Goal: Task Accomplishment & Management: Complete application form

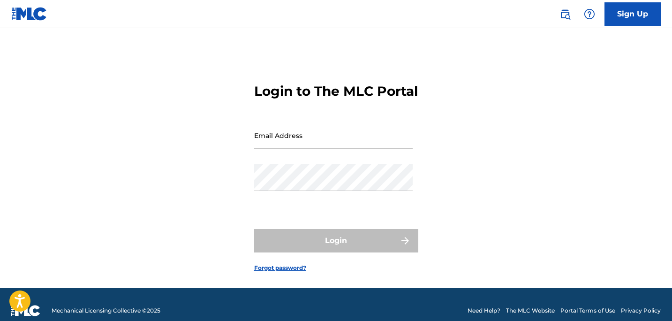
click at [328, 164] on div "Email Address" at bounding box center [333, 143] width 159 height 42
click at [328, 149] on input "Email Address" at bounding box center [333, 135] width 159 height 27
click at [653, 22] on link "Sign Up" at bounding box center [633, 13] width 56 height 23
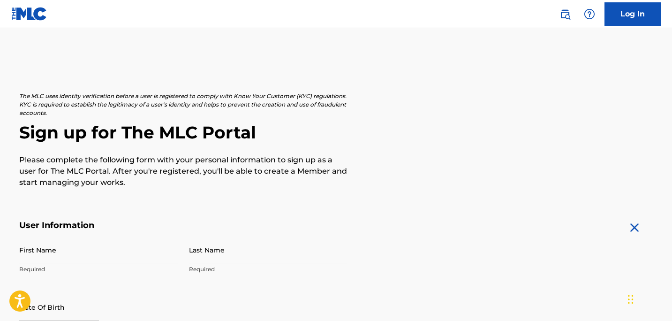
click at [69, 258] on input "First Name" at bounding box center [98, 249] width 159 height 27
type input "[PERSON_NAME]"
type input "Hartog"
type input "[STREET_ADDRESS]"
type input "[GEOGRAPHIC_DATA]"
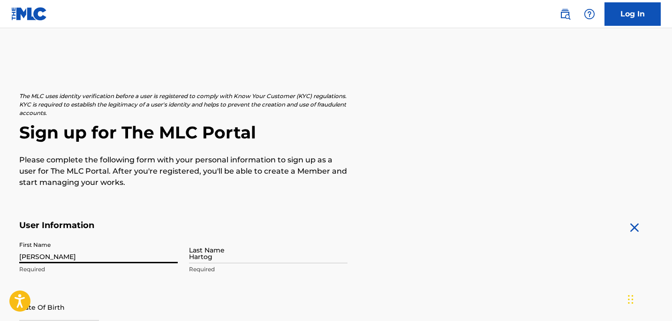
type input "[GEOGRAPHIC_DATA]"
type input "TN"
type input "37206"
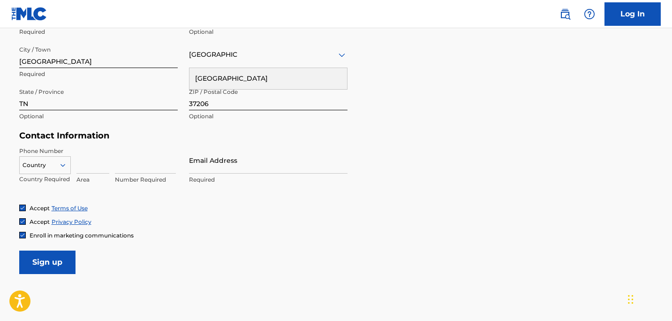
scroll to position [364, 0]
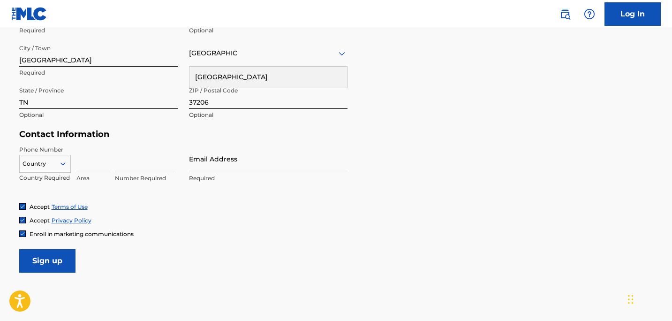
click at [100, 162] on input at bounding box center [92, 158] width 33 height 27
type input "812"
type input "unit A"
type input "1"
type input "7860748"
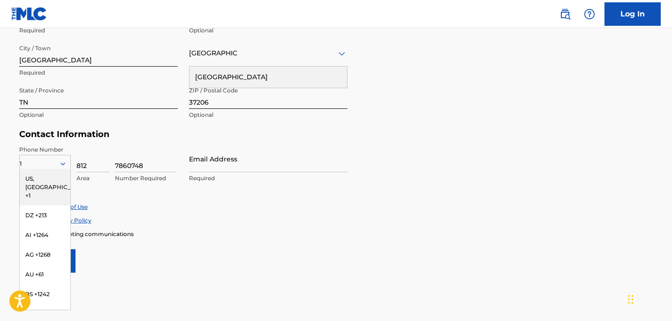
click at [246, 159] on input "Email Address" at bounding box center [268, 158] width 159 height 27
type input "[PERSON_NAME][EMAIL_ADDRESS][DOMAIN_NAME]"
click at [247, 202] on div "Phone Number 1 [GEOGRAPHIC_DATA], [GEOGRAPHIC_DATA] +1 DZ +213 AI +1264 AG +126…" at bounding box center [183, 173] width 328 height 57
click at [38, 173] on div "US, [GEOGRAPHIC_DATA] +1" at bounding box center [45, 187] width 51 height 37
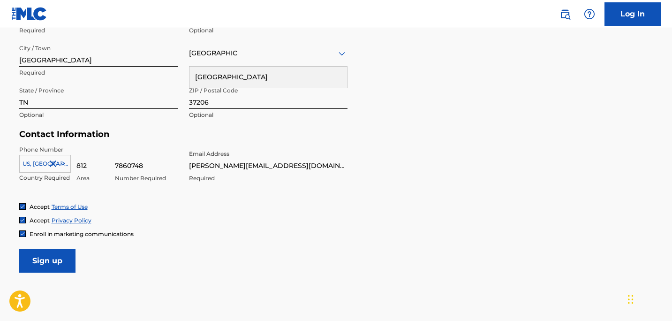
click at [66, 233] on span "Enroll in marketing communications" at bounding box center [82, 233] width 104 height 7
click at [62, 267] on input "Sign up" at bounding box center [47, 260] width 56 height 23
click at [62, 263] on input "Sign up" at bounding box center [47, 260] width 56 height 23
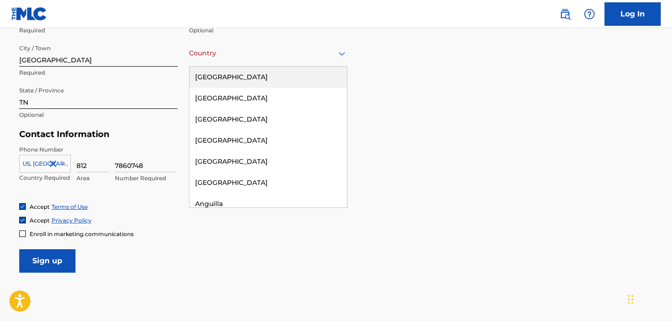
click at [237, 52] on div at bounding box center [268, 53] width 159 height 12
click at [234, 73] on div "[GEOGRAPHIC_DATA]" at bounding box center [269, 77] width 158 height 21
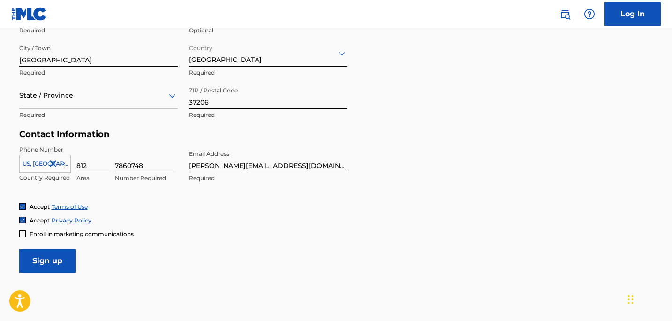
click at [53, 258] on input "Sign up" at bounding box center [47, 260] width 56 height 23
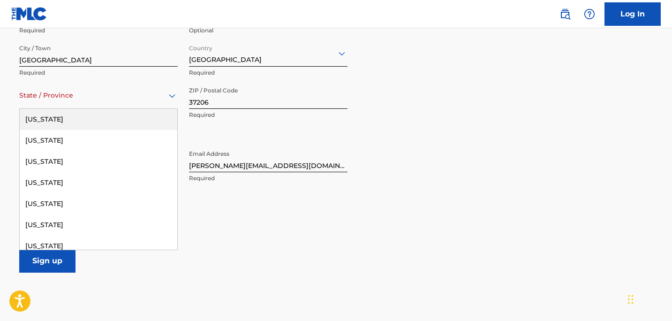
click at [77, 100] on div at bounding box center [98, 96] width 159 height 12
type input "t"
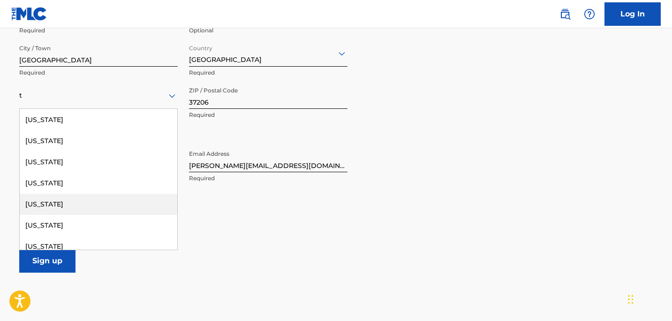
click at [91, 202] on div "[US_STATE]" at bounding box center [99, 204] width 158 height 21
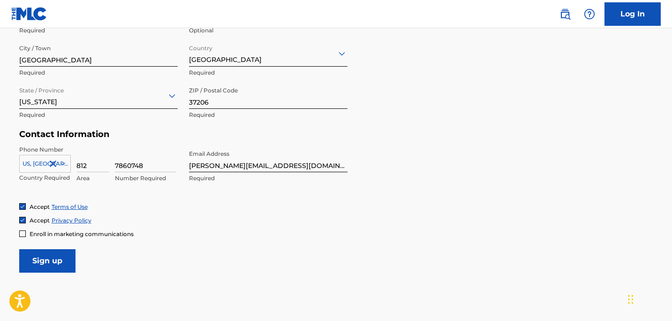
click at [51, 259] on input "Sign up" at bounding box center [47, 260] width 56 height 23
click at [159, 216] on div "Accept Privacy Policy" at bounding box center [336, 220] width 634 height 8
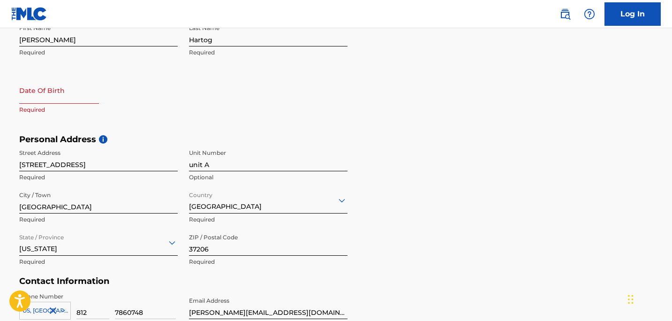
scroll to position [215, 0]
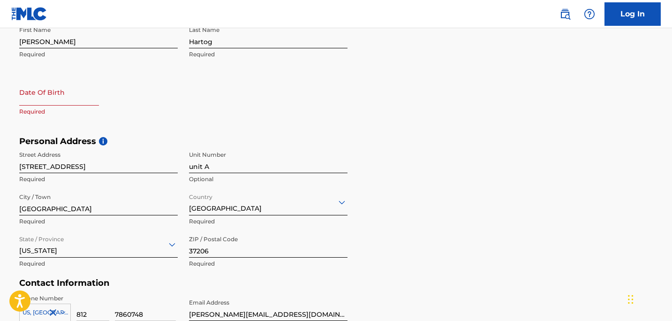
click at [41, 99] on input "text" at bounding box center [59, 92] width 80 height 27
select select "7"
select select "2025"
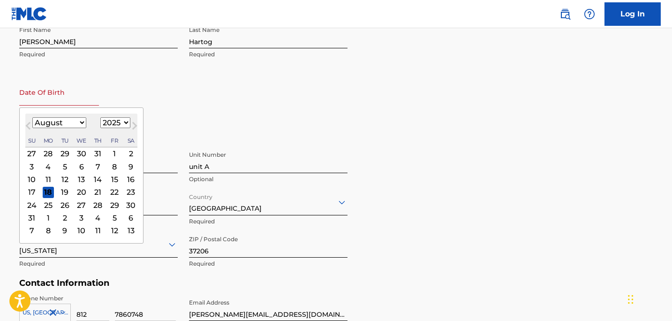
click at [44, 122] on select "January February March April May June July August September October November De…" at bounding box center [59, 122] width 54 height 11
select select "1"
click at [32, 117] on select "January February March April May June July August September October November De…" at bounding box center [59, 122] width 54 height 11
click at [118, 122] on select "1899 1900 1901 1902 1903 1904 1905 1906 1907 1908 1909 1910 1911 1912 1913 1914…" at bounding box center [115, 122] width 30 height 11
select select "1995"
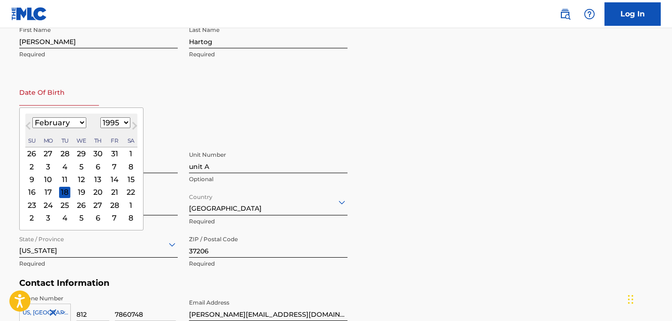
click at [100, 117] on select "1899 1900 1901 1902 1903 1904 1905 1906 1907 1908 1909 1910 1911 1912 1913 1914…" at bounding box center [115, 122] width 30 height 11
click at [77, 153] on div "1" at bounding box center [81, 153] width 11 height 11
type input "[DATE]"
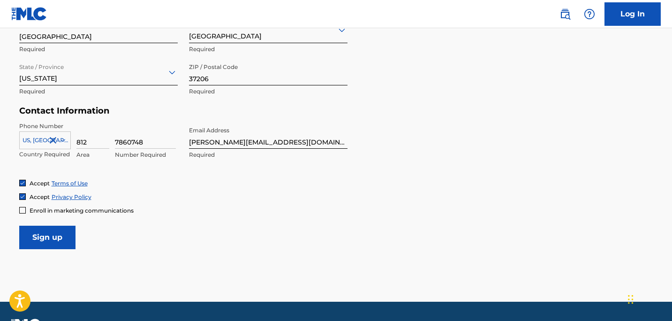
scroll to position [412, 0]
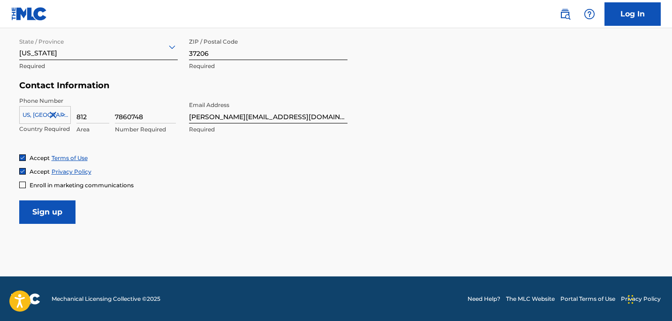
click at [67, 211] on input "Sign up" at bounding box center [47, 211] width 56 height 23
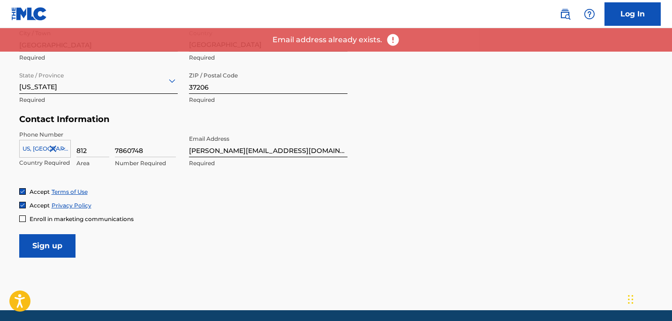
scroll to position [379, 0]
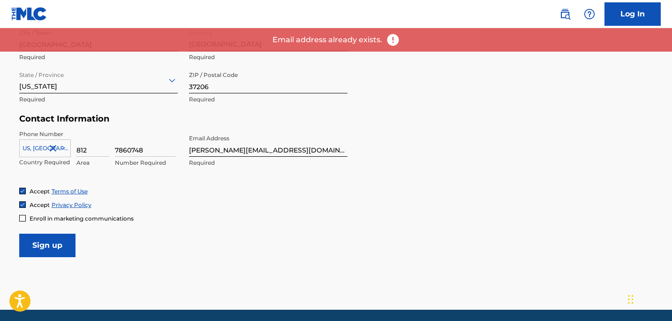
click at [614, 5] on link "Log In" at bounding box center [633, 13] width 56 height 23
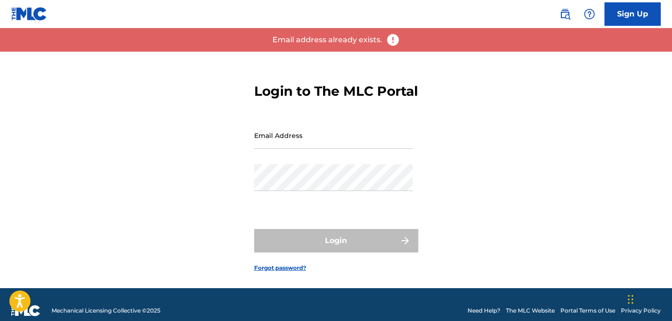
click at [255, 149] on input "Email Address" at bounding box center [333, 135] width 159 height 27
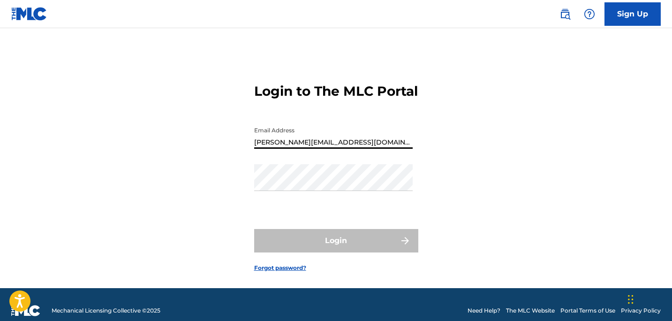
type input "[PERSON_NAME][EMAIL_ADDRESS][DOMAIN_NAME]"
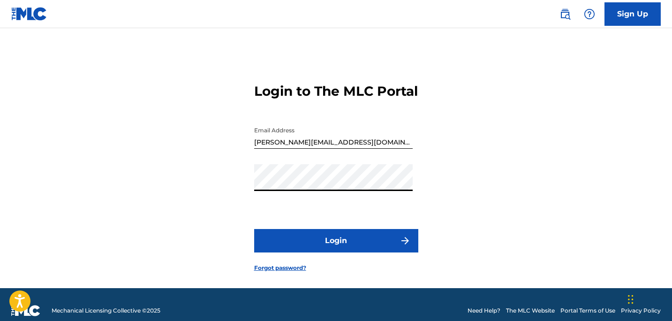
click at [325, 247] on button "Login" at bounding box center [336, 240] width 164 height 23
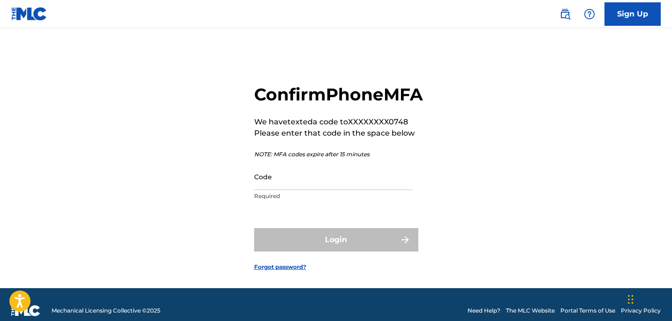
click at [294, 190] on input "Code" at bounding box center [333, 176] width 159 height 27
paste input "838936"
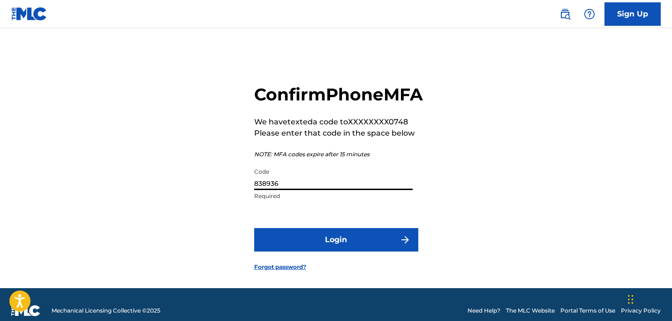
type input "838936"
click at [317, 252] on button "Login" at bounding box center [336, 239] width 164 height 23
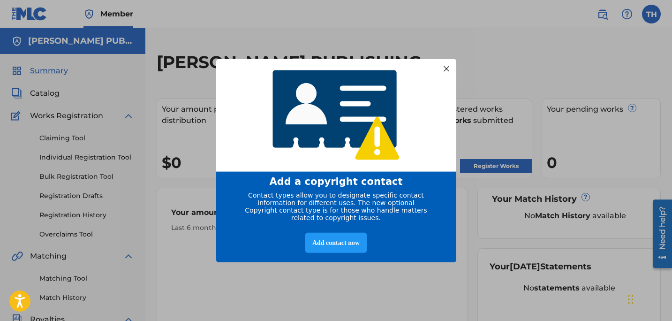
click at [445, 69] on div at bounding box center [446, 68] width 12 height 12
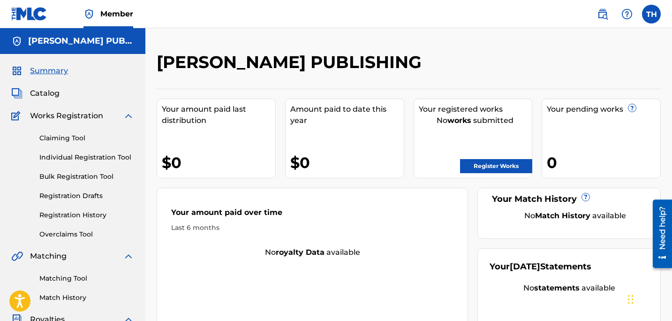
click at [501, 166] on link "Register Works" at bounding box center [496, 166] width 72 height 14
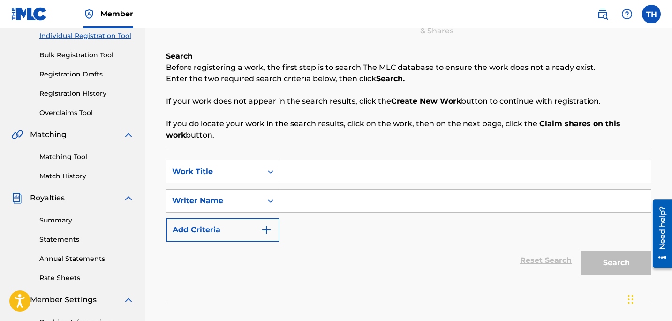
scroll to position [135, 0]
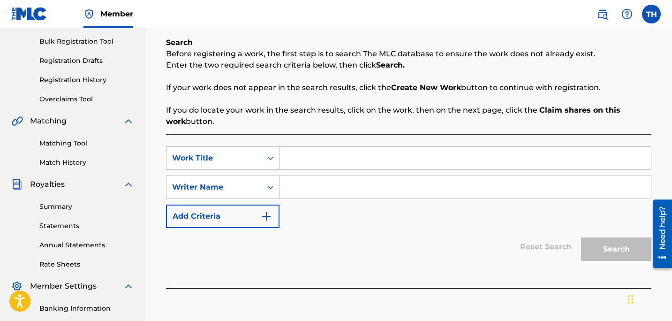
click at [347, 153] on input "Search Form" at bounding box center [466, 158] width 372 height 23
type input "Stranger"
click at [296, 193] on input "Search Form" at bounding box center [466, 187] width 372 height 23
click at [261, 196] on div "Writer Name" at bounding box center [215, 187] width 96 height 18
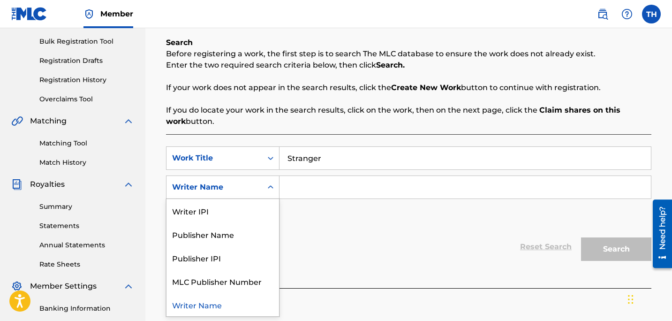
click at [264, 189] on div "Search Form" at bounding box center [270, 187] width 17 height 17
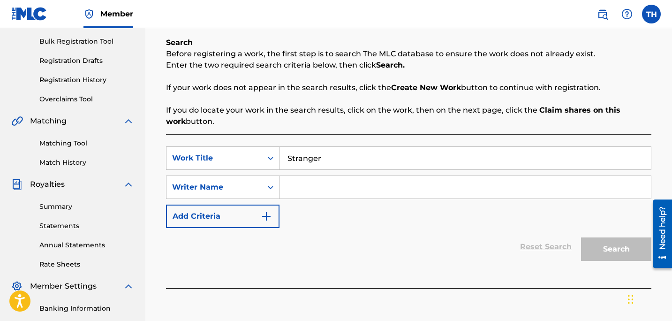
click at [305, 189] on input "Search Form" at bounding box center [466, 187] width 372 height 23
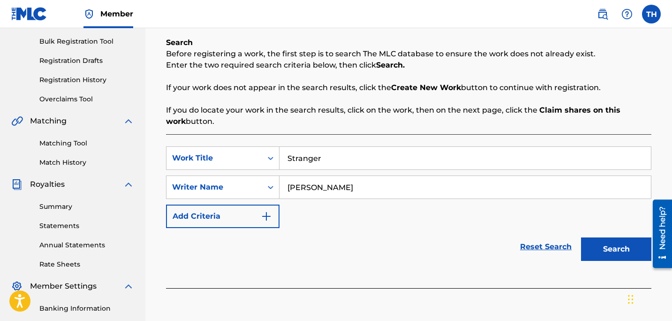
type input "[PERSON_NAME]"
click at [603, 247] on button "Search" at bounding box center [616, 248] width 70 height 23
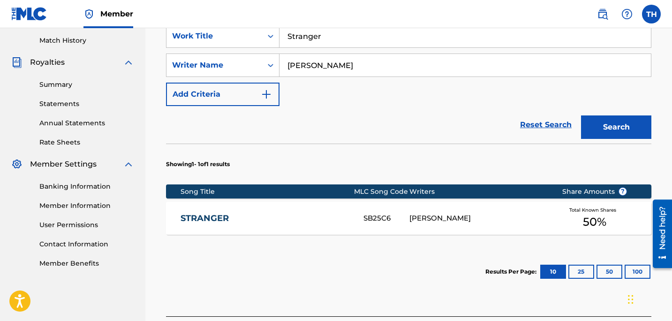
scroll to position [259, 0]
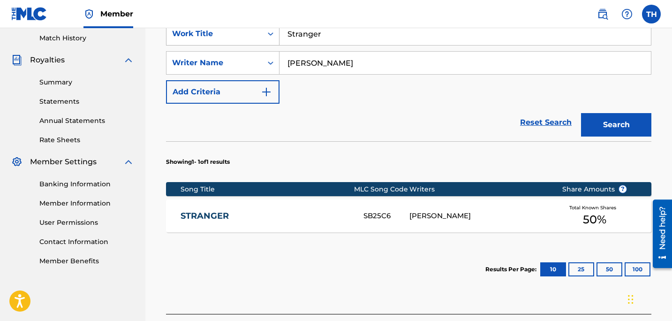
click at [243, 37] on div "Work Title" at bounding box center [214, 33] width 84 height 11
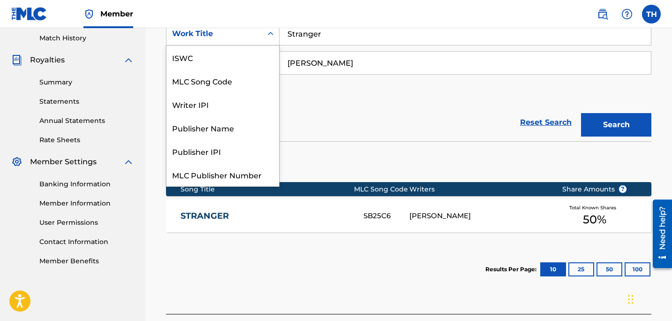
scroll to position [23, 0]
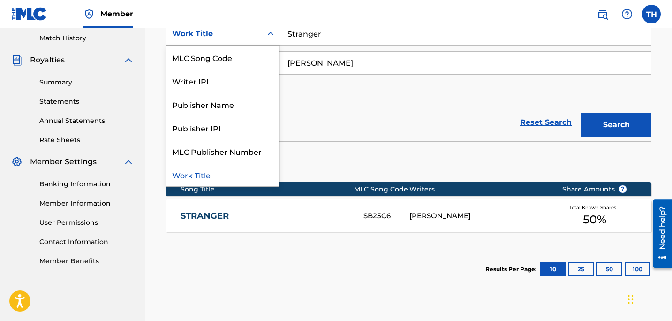
click at [242, 36] on div "Work Title" at bounding box center [214, 33] width 84 height 11
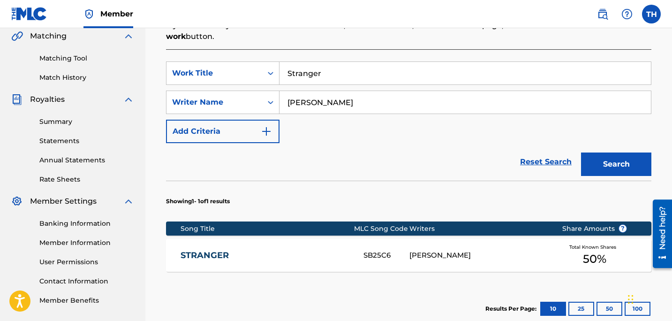
scroll to position [221, 0]
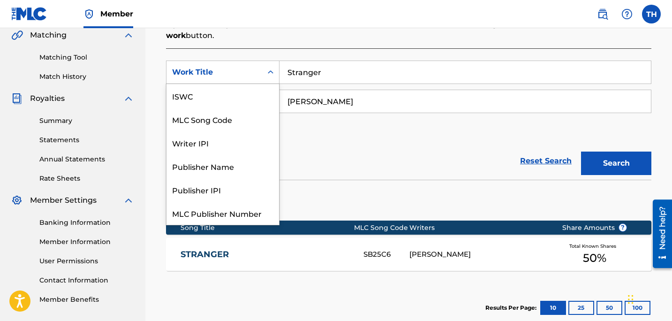
click at [256, 83] on div "Work Title" at bounding box center [223, 72] width 114 height 23
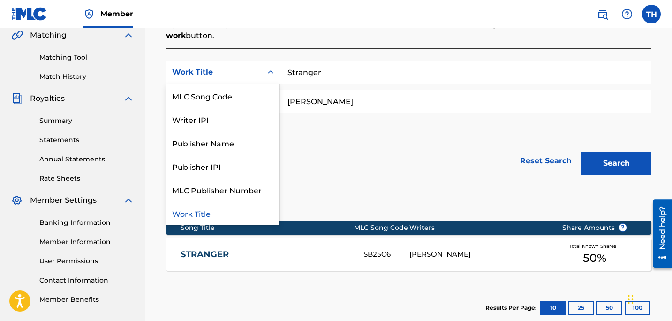
click at [324, 83] on input "Stranger" at bounding box center [466, 72] width 372 height 23
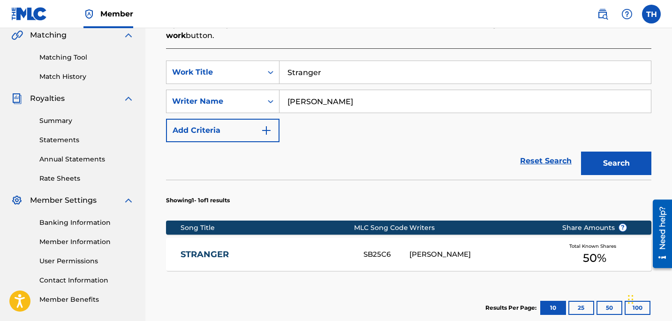
click at [324, 82] on input "Stranger" at bounding box center [466, 72] width 372 height 23
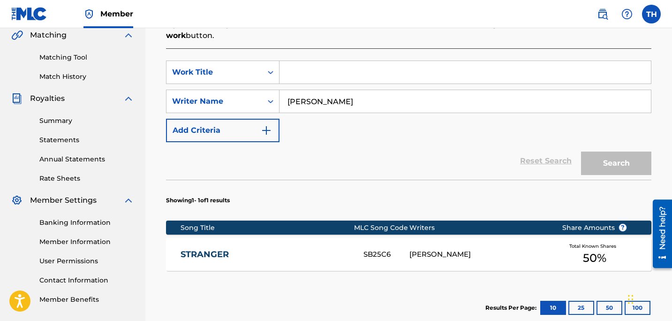
click at [449, 149] on div "Reset Search Search" at bounding box center [409, 161] width 486 height 38
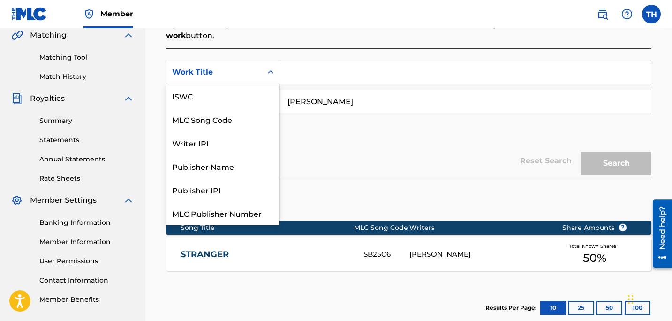
click at [220, 66] on div "Work Title" at bounding box center [215, 72] width 96 height 18
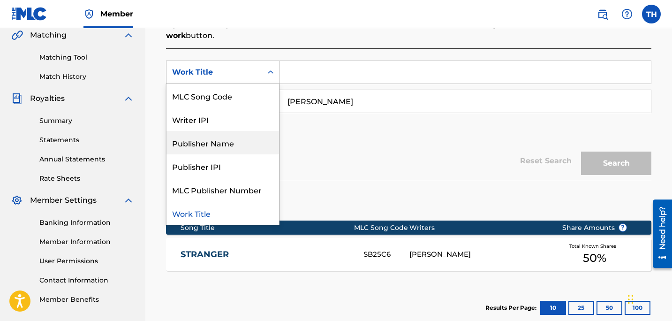
click at [220, 136] on div "Publisher Name" at bounding box center [223, 142] width 113 height 23
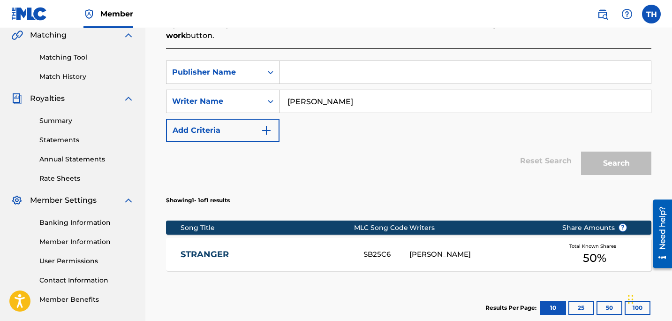
click at [318, 63] on input "Search Form" at bounding box center [466, 72] width 372 height 23
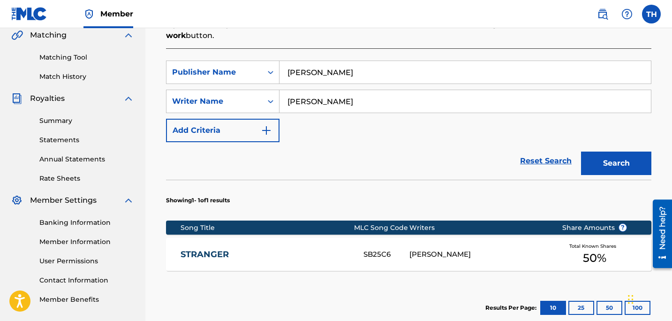
click at [634, 168] on button "Search" at bounding box center [616, 163] width 70 height 23
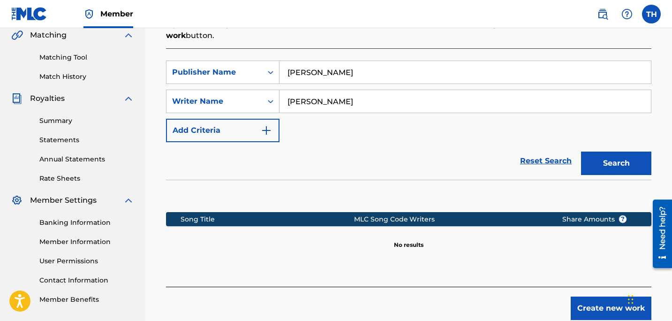
click at [336, 73] on input "[PERSON_NAME]" at bounding box center [466, 72] width 372 height 23
click at [603, 168] on button "Search" at bounding box center [616, 163] width 70 height 23
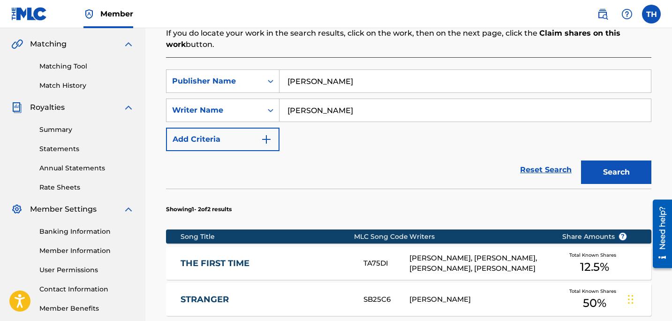
scroll to position [213, 0]
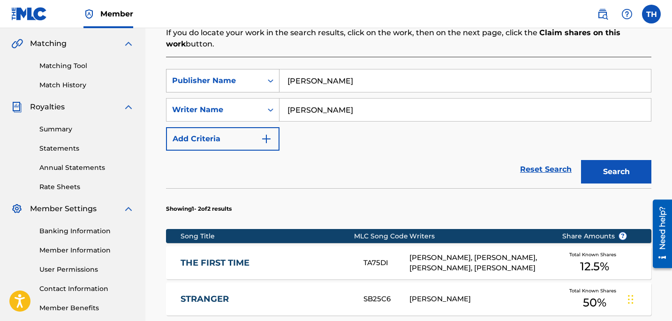
click at [253, 84] on div "Publisher Name" at bounding box center [214, 80] width 84 height 11
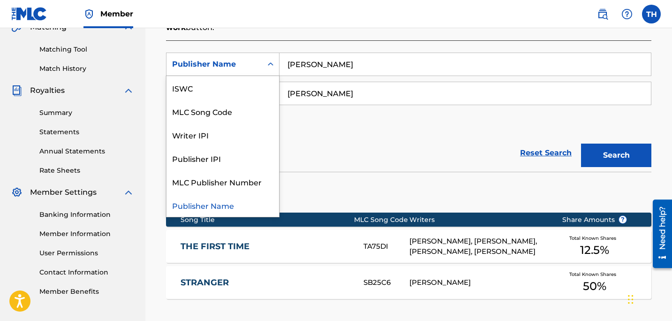
scroll to position [231, 0]
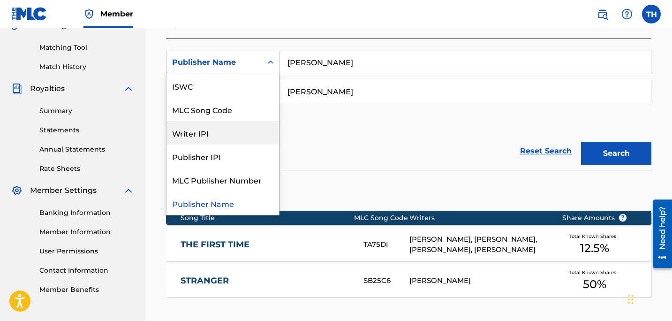
click at [364, 62] on input "[PERSON_NAME]" at bounding box center [466, 62] width 372 height 23
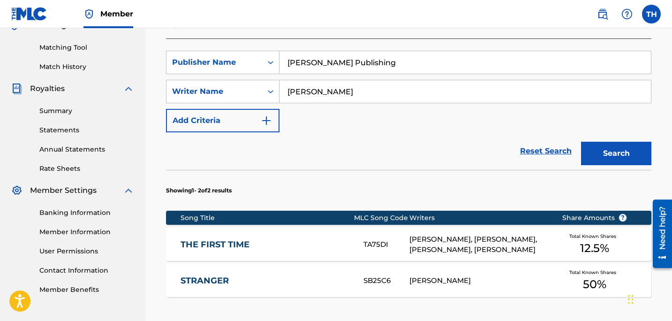
type input "[PERSON_NAME] Publishing"
click at [581, 142] on button "Search" at bounding box center [616, 153] width 70 height 23
click at [385, 87] on input "[PERSON_NAME]" at bounding box center [466, 91] width 372 height 23
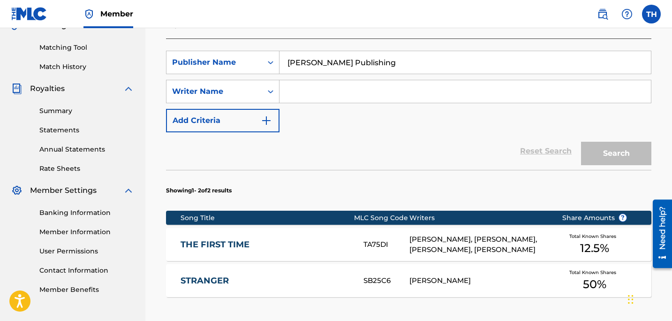
click at [350, 122] on div "SearchWithCriteria3f4910c2-0648-4b9f-84fa-77a56b02dade Publisher Name [PERSON_N…" at bounding box center [409, 92] width 486 height 82
click at [243, 90] on div "Writer Name" at bounding box center [214, 91] width 84 height 11
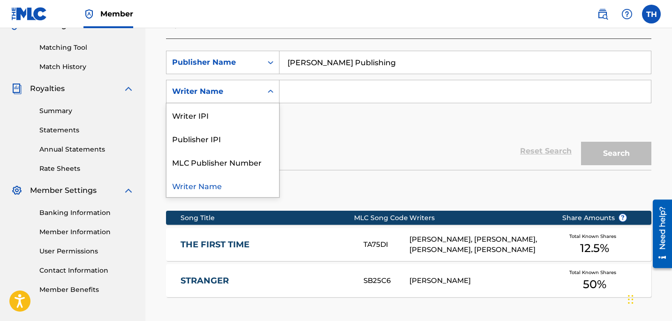
click at [223, 180] on div "Writer Name" at bounding box center [223, 185] width 113 height 23
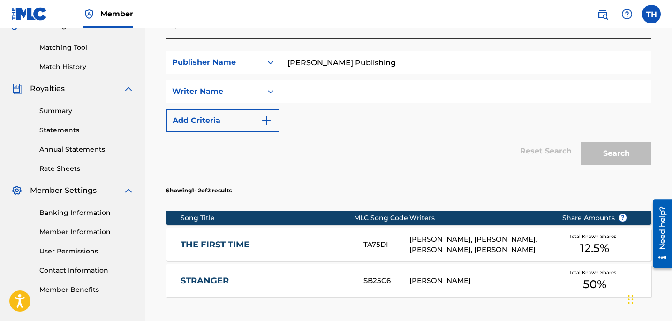
click at [310, 89] on input "Search Form" at bounding box center [466, 91] width 372 height 23
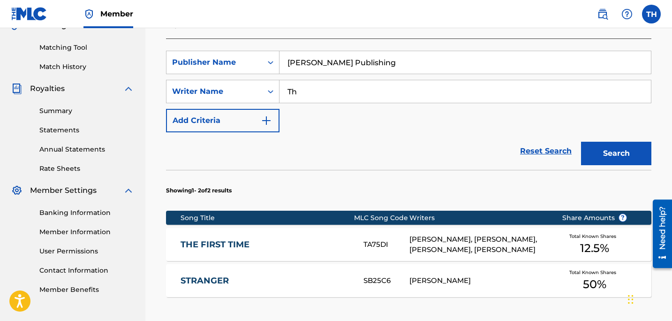
type input "[PERSON_NAME]"
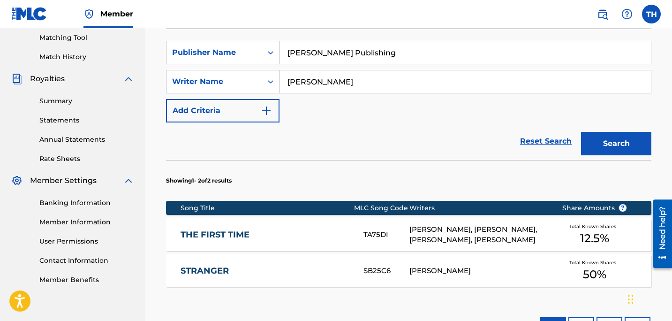
scroll to position [241, 0]
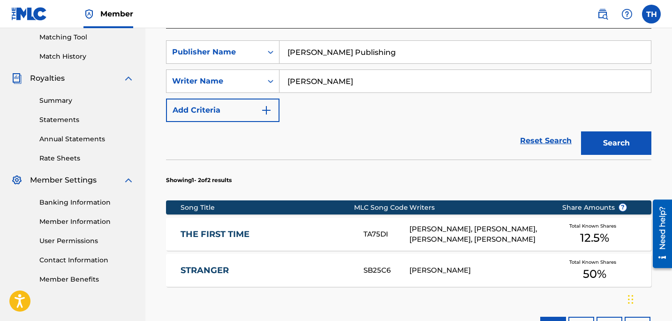
click at [254, 102] on button "Add Criteria" at bounding box center [223, 110] width 114 height 23
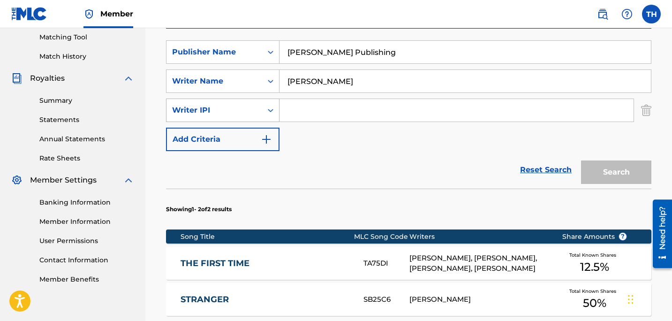
click at [250, 110] on div "Writer IPI" at bounding box center [214, 110] width 84 height 11
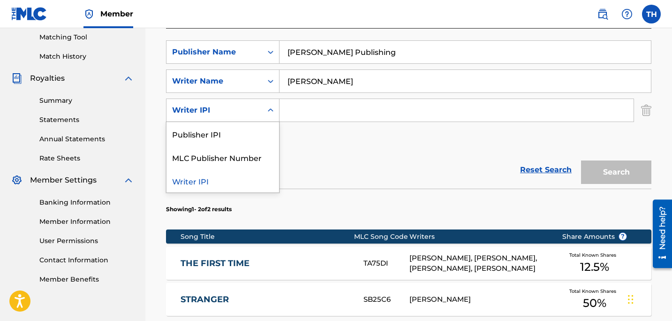
click at [330, 142] on div "SearchWithCriteria3f4910c2-0648-4b9f-84fa-77a56b02dade Publisher Name [PERSON_N…" at bounding box center [409, 95] width 486 height 111
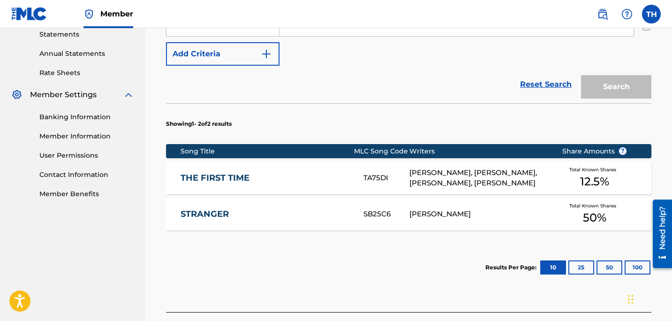
scroll to position [332, 0]
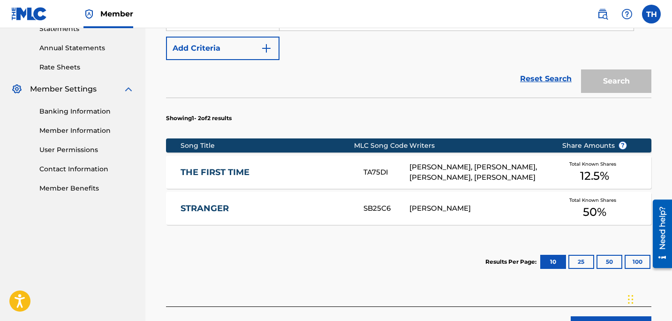
click at [322, 168] on link "THE FIRST TIME" at bounding box center [266, 172] width 170 height 11
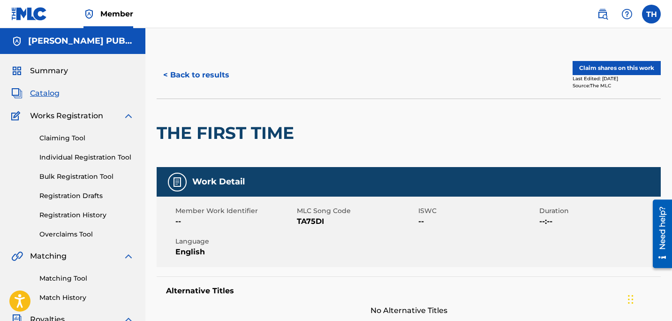
click at [634, 70] on button "Claim shares on this work" at bounding box center [617, 68] width 88 height 14
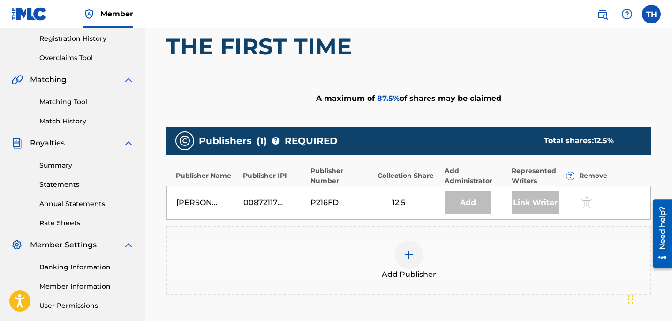
scroll to position [191, 0]
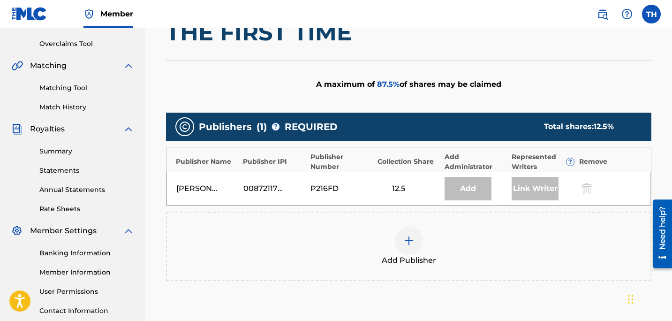
click at [401, 191] on div "12.5" at bounding box center [399, 188] width 42 height 11
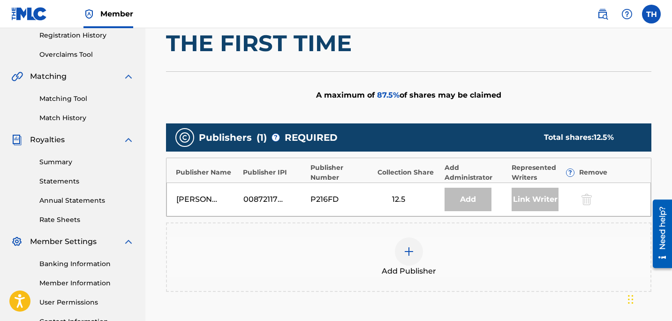
scroll to position [180, 0]
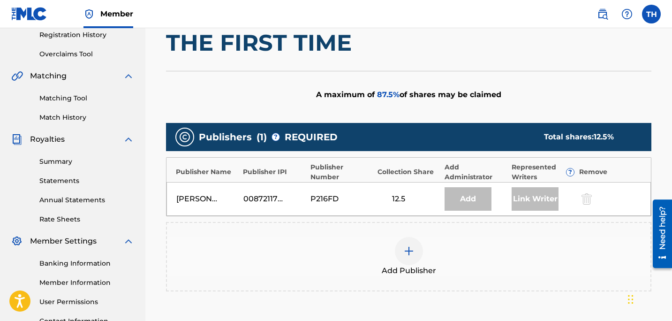
click at [418, 250] on div at bounding box center [409, 251] width 28 height 28
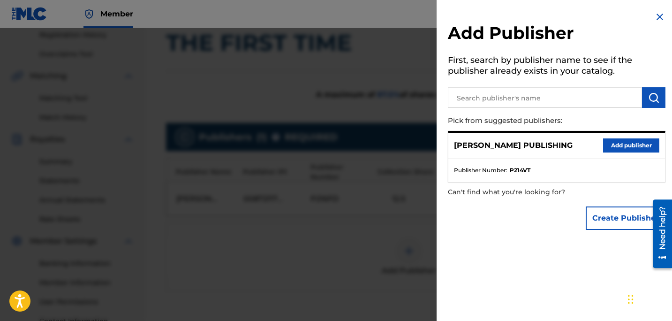
click at [536, 92] on input "text" at bounding box center [545, 97] width 194 height 21
click at [600, 145] on div "[PERSON_NAME] PUBLISHING Add publisher" at bounding box center [557, 146] width 217 height 26
click at [517, 170] on strong "P214VT" at bounding box center [520, 170] width 21 height 8
copy strong "P214VT"
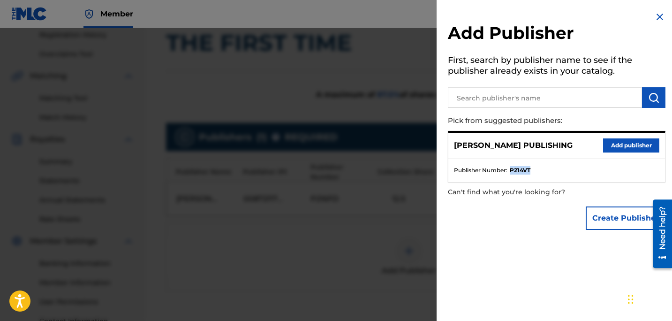
click at [622, 145] on button "Add publisher" at bounding box center [631, 145] width 56 height 14
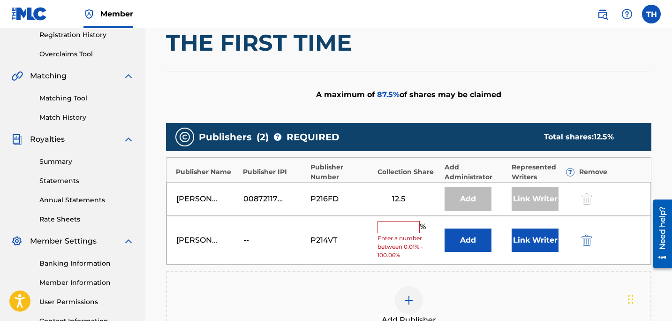
click at [392, 227] on input "text" at bounding box center [399, 227] width 42 height 12
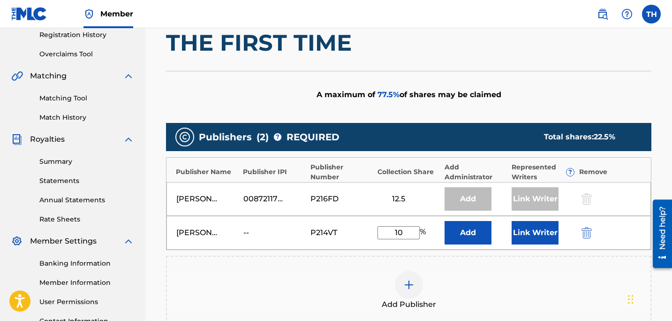
type input "1"
type input "87.5"
click at [520, 269] on div "Add Publisher" at bounding box center [409, 290] width 486 height 69
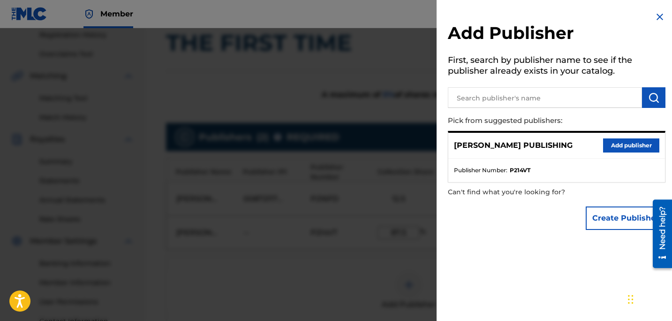
click at [520, 269] on div "Add Publisher First, search by publisher name to see if the publisher already e…" at bounding box center [557, 160] width 240 height 321
click at [656, 20] on img at bounding box center [660, 16] width 11 height 11
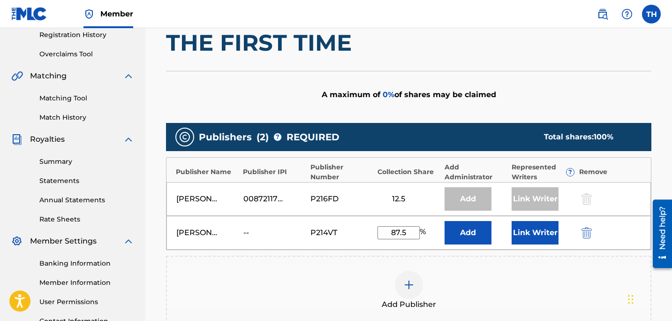
click at [562, 84] on div "A maximum of 0 % of shares may be claimed" at bounding box center [409, 94] width 486 height 47
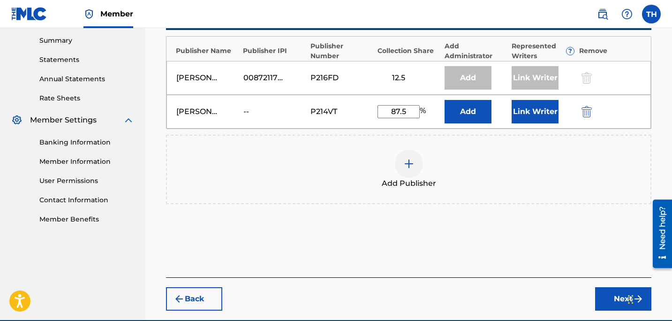
scroll to position [302, 0]
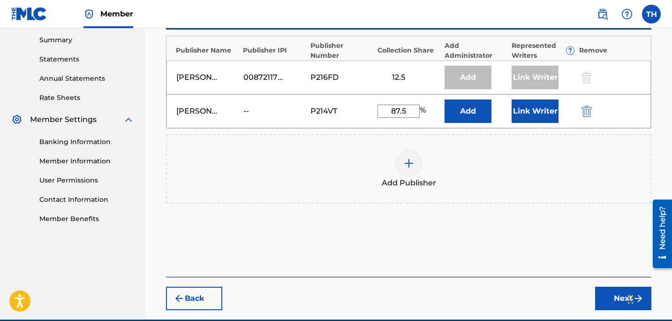
click at [610, 305] on button "Next" at bounding box center [623, 298] width 56 height 23
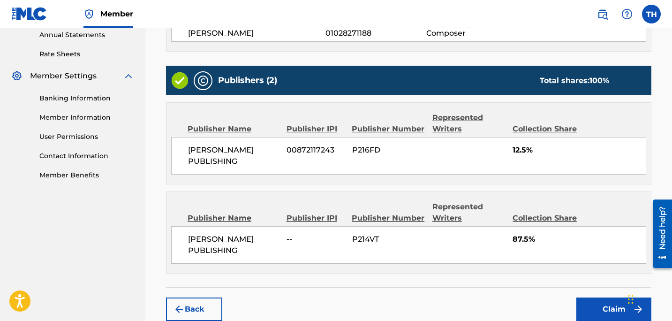
scroll to position [398, 0]
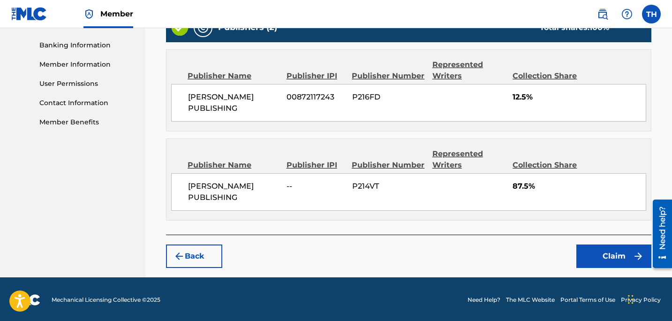
click at [615, 253] on button "Claim" at bounding box center [614, 255] width 75 height 23
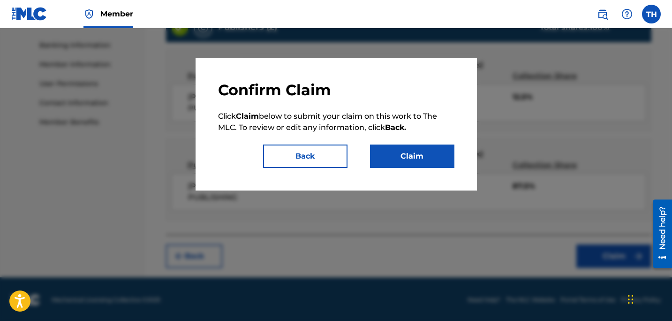
click at [422, 154] on button "Claim" at bounding box center [412, 156] width 84 height 23
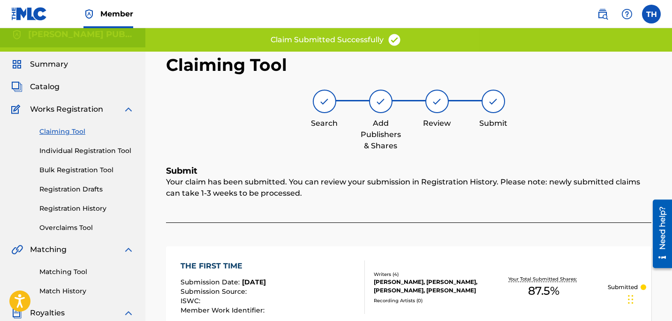
scroll to position [0, 0]
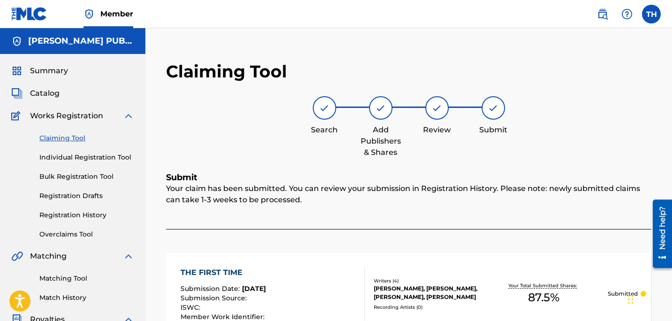
click at [64, 138] on link "Claiming Tool" at bounding box center [86, 138] width 95 height 10
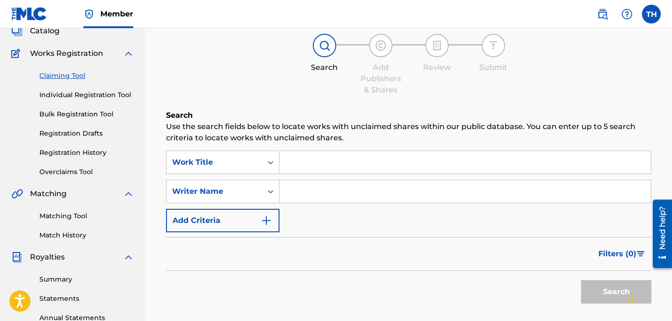
scroll to position [55, 0]
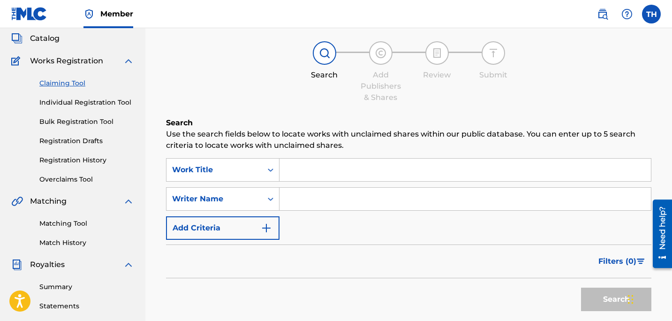
click at [318, 171] on input "Search Form" at bounding box center [466, 170] width 372 height 23
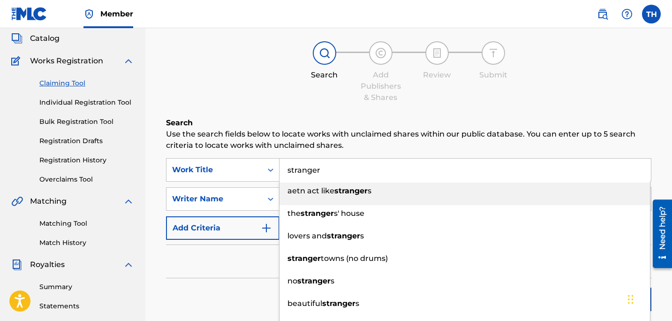
type input "stranger"
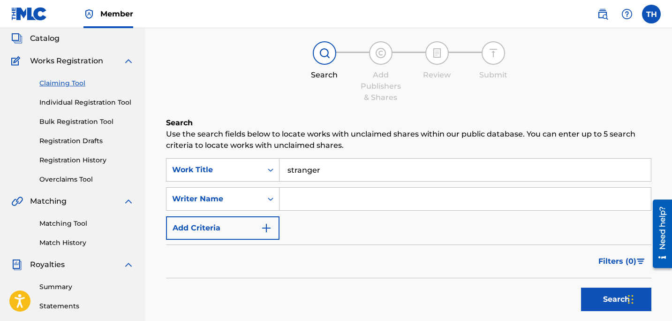
click at [310, 198] on input "Search Form" at bounding box center [466, 199] width 372 height 23
type input "[PERSON_NAME]"
click at [261, 175] on div "Work Title" at bounding box center [215, 169] width 96 height 18
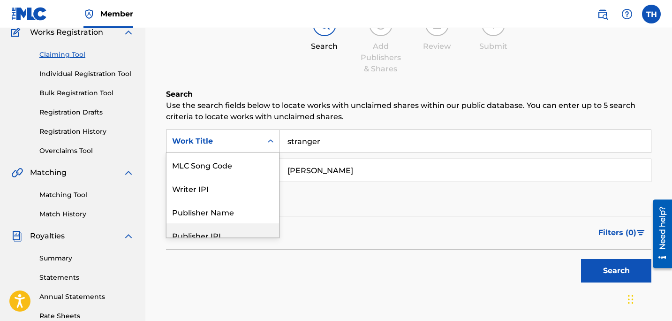
scroll to position [80, 0]
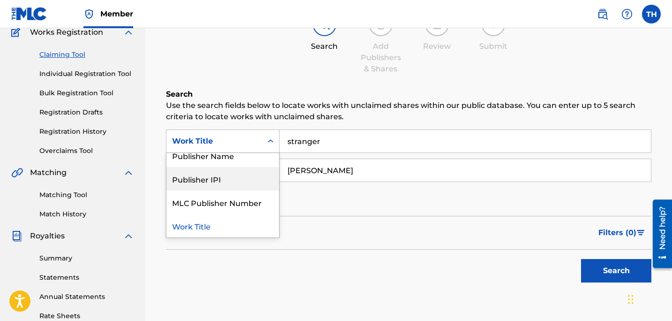
click at [375, 196] on div "SearchWithCriteriad03165c9-e37d-452c-b426-824bc7123d6d Publisher IPI, 5 of 7. 7…" at bounding box center [409, 171] width 486 height 82
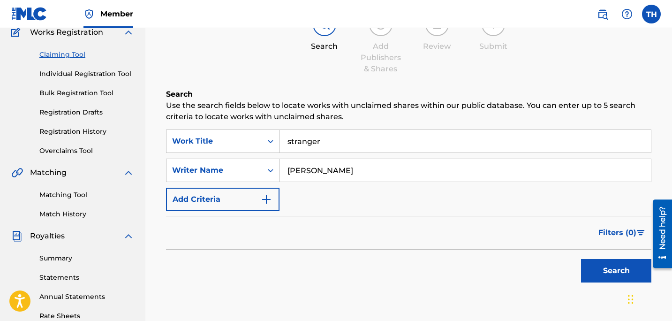
click at [607, 275] on button "Search" at bounding box center [616, 270] width 70 height 23
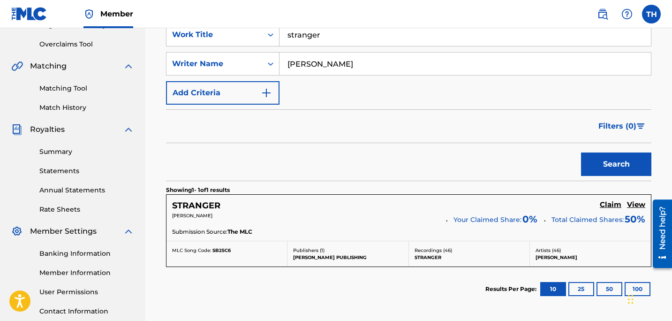
scroll to position [199, 0]
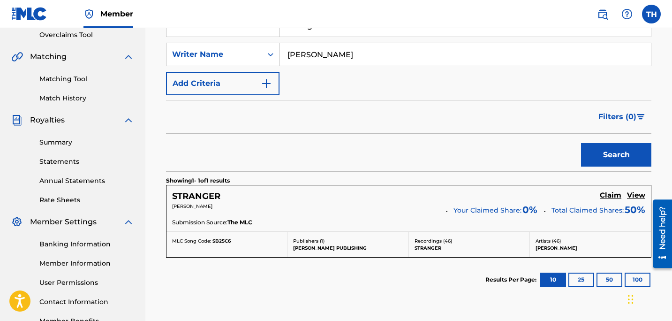
click at [609, 198] on h5 "Claim" at bounding box center [611, 195] width 22 height 9
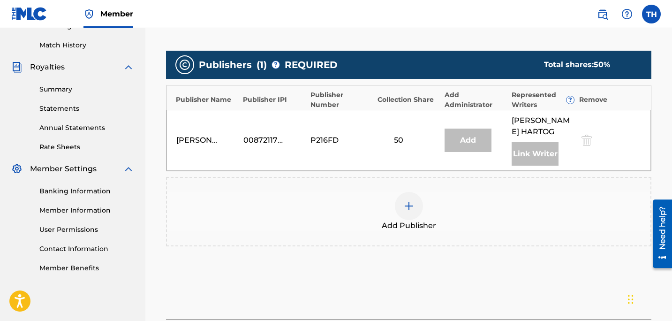
scroll to position [260, 0]
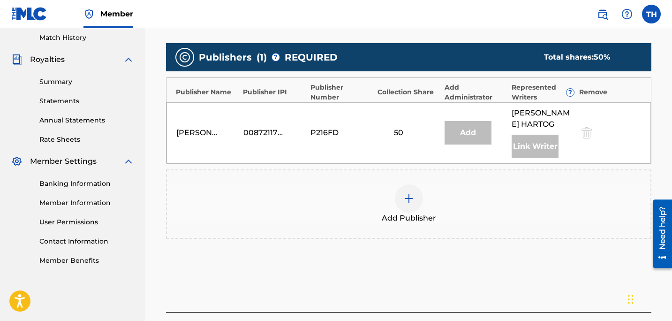
click at [521, 145] on div "Link Writer" at bounding box center [535, 146] width 47 height 23
click at [422, 182] on div "Add Publisher" at bounding box center [409, 203] width 486 height 69
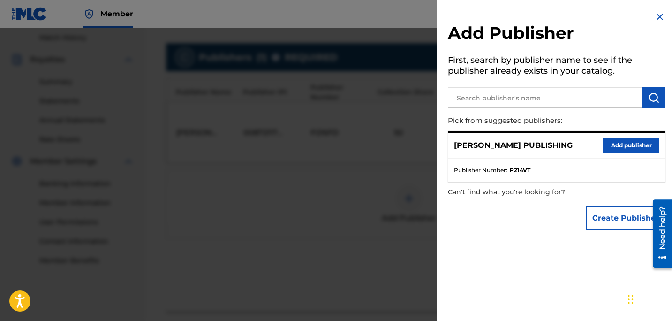
click at [396, 191] on div at bounding box center [336, 188] width 672 height 321
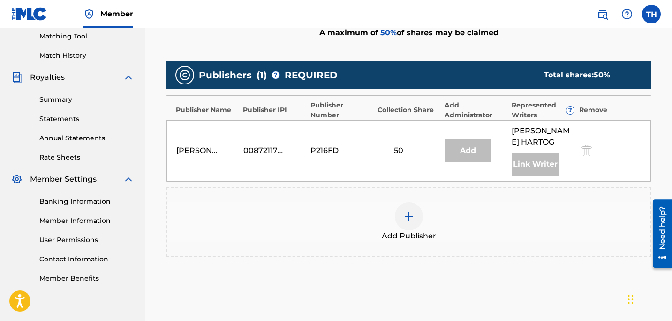
scroll to position [243, 0]
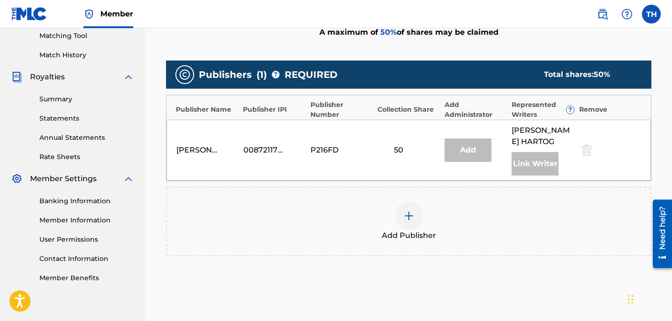
click at [408, 213] on img at bounding box center [409, 215] width 11 height 11
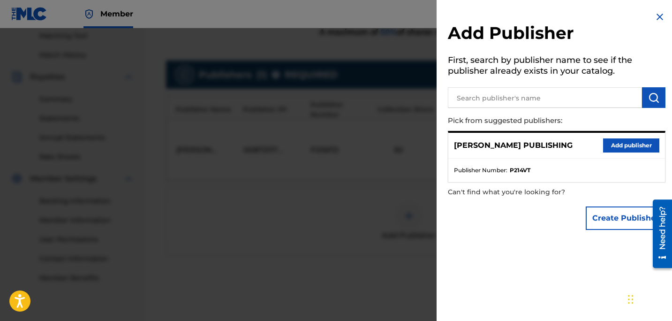
click at [614, 146] on button "Add publisher" at bounding box center [631, 145] width 56 height 14
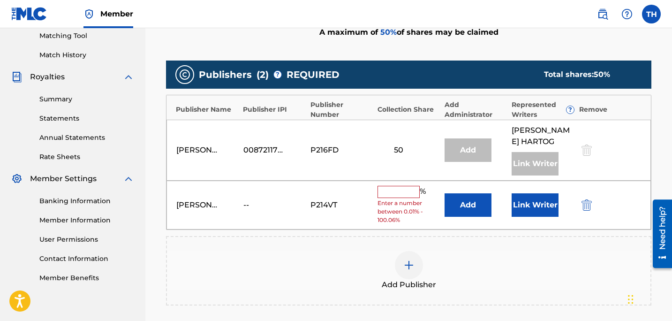
click at [396, 191] on input "text" at bounding box center [399, 192] width 42 height 12
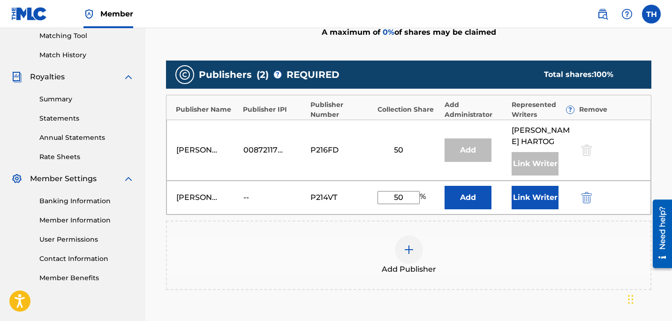
type input "50"
click at [493, 240] on div "Add Publisher" at bounding box center [409, 255] width 484 height 39
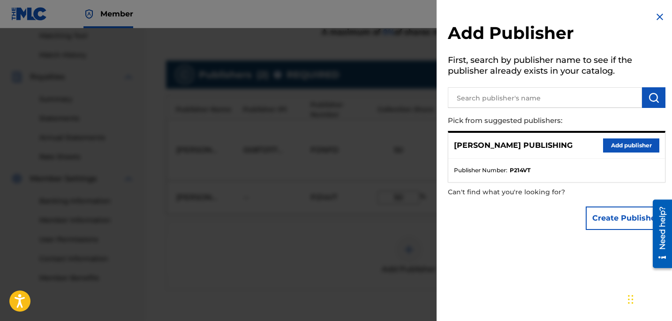
click at [656, 16] on img at bounding box center [660, 16] width 11 height 11
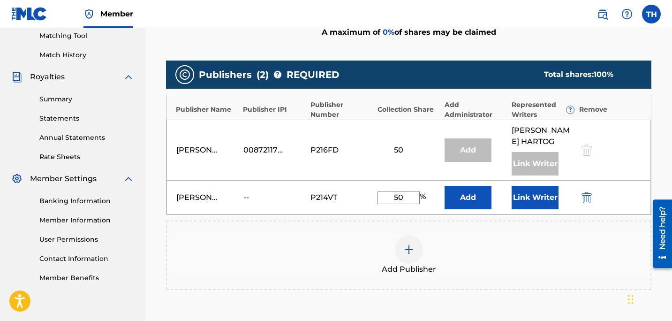
scroll to position [320, 0]
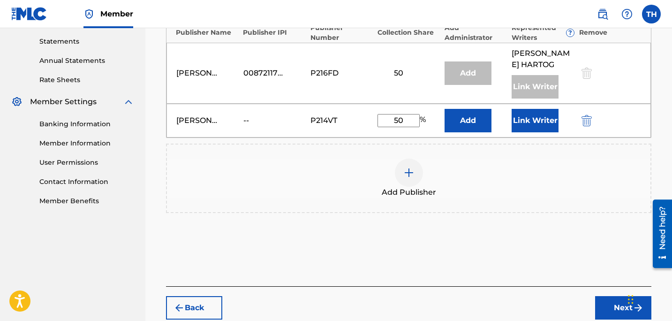
click at [609, 306] on button "Next" at bounding box center [623, 307] width 56 height 23
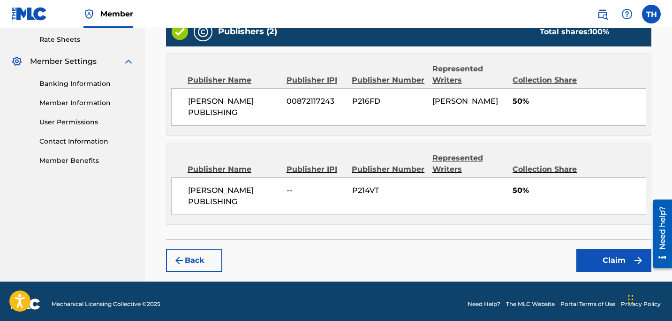
scroll to position [365, 0]
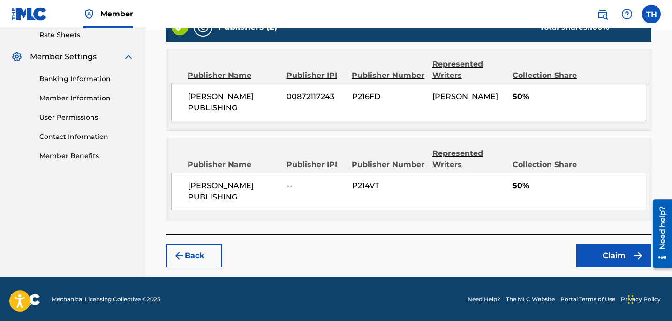
click at [605, 246] on button "Claim" at bounding box center [614, 255] width 75 height 23
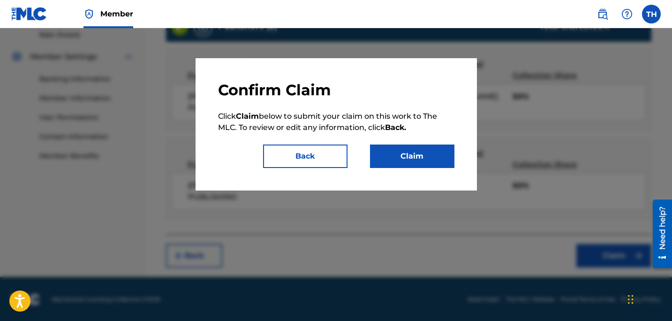
click at [402, 151] on button "Claim" at bounding box center [412, 156] width 84 height 23
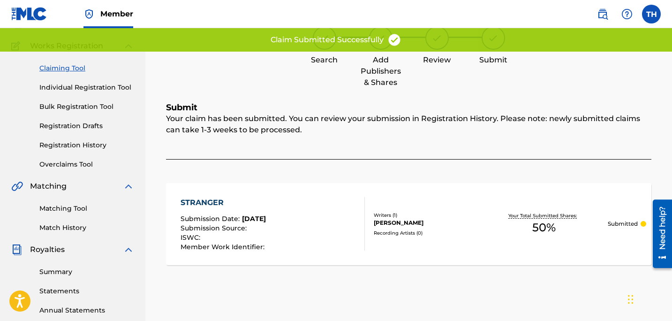
scroll to position [0, 0]
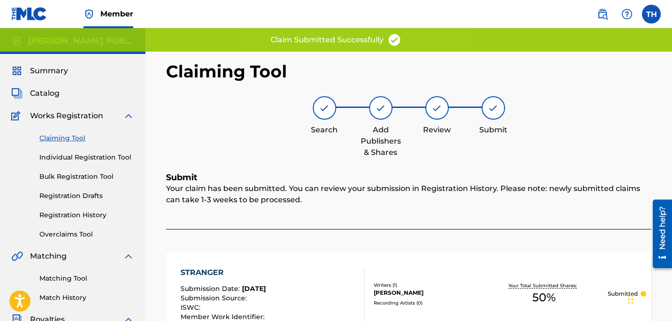
click at [78, 136] on link "Claiming Tool" at bounding box center [86, 138] width 95 height 10
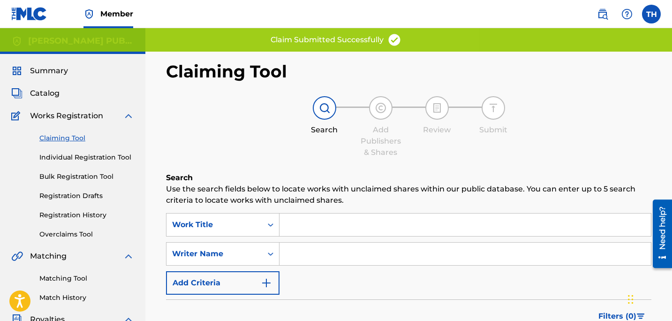
click at [346, 226] on input "Search Form" at bounding box center [466, 225] width 372 height 23
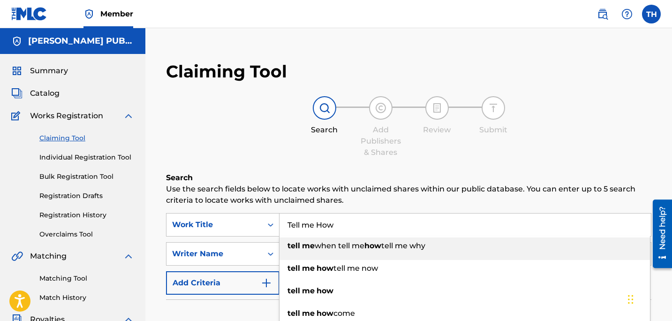
type input "Tell me How"
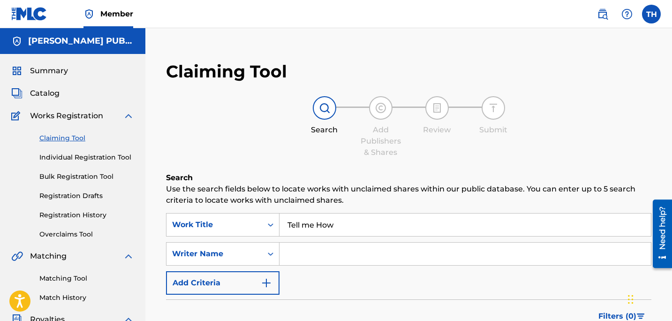
click at [362, 245] on input "Search Form" at bounding box center [466, 254] width 372 height 23
type input "[PERSON_NAME]"
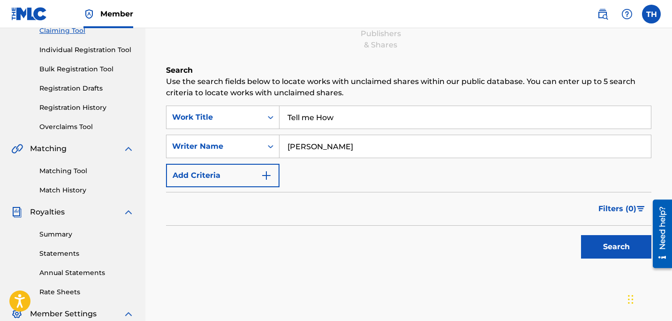
scroll to position [108, 0]
click at [604, 240] on button "Search" at bounding box center [616, 246] width 70 height 23
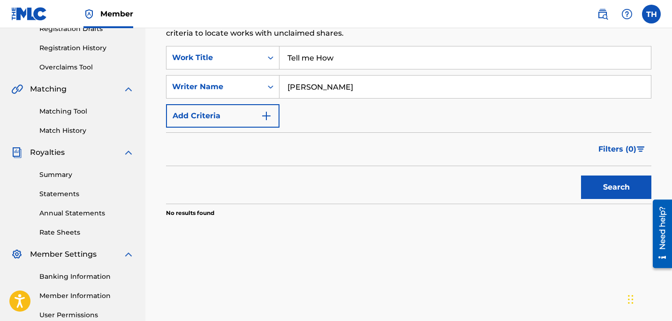
scroll to position [173, 0]
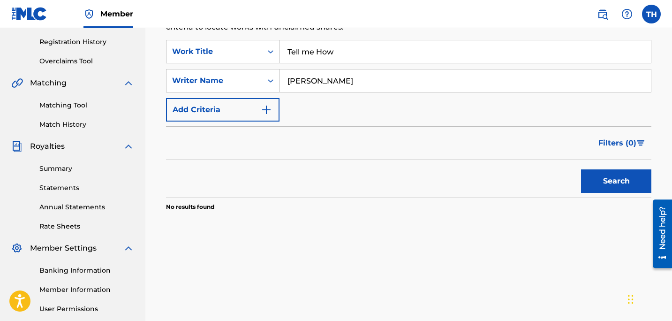
click at [310, 56] on input "Tell me How" at bounding box center [466, 51] width 372 height 23
click at [309, 56] on input "Tell me How" at bounding box center [466, 51] width 372 height 23
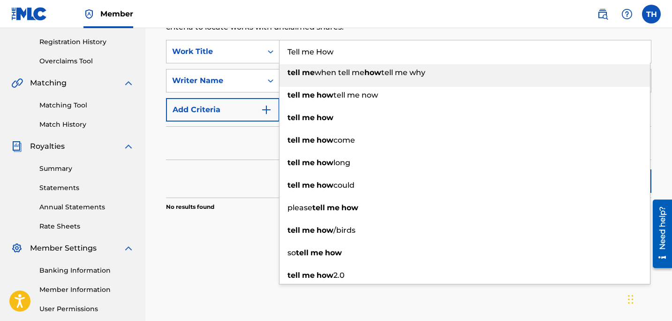
click at [309, 56] on input "Tell me How" at bounding box center [466, 51] width 372 height 23
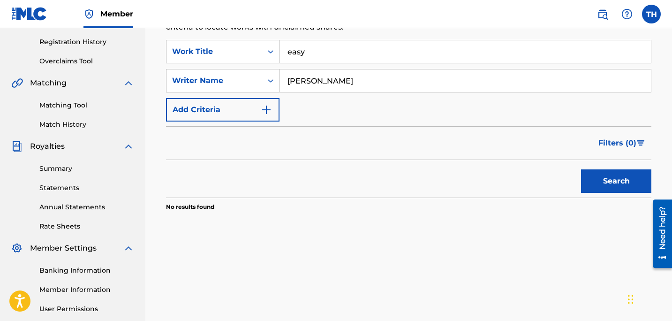
type input "easy"
click at [620, 177] on button "Search" at bounding box center [616, 180] width 70 height 23
